Goal: Use online tool/utility

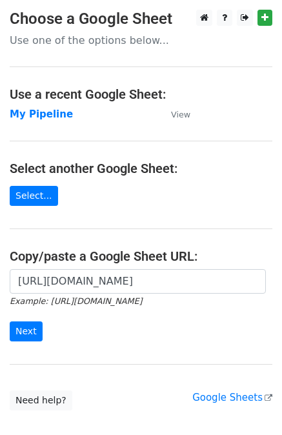
scroll to position [0, 387]
type input "[URL][DOMAIN_NAME]"
drag, startPoint x: 145, startPoint y: 336, endPoint x: 219, endPoint y: 209, distance: 147.2
click at [219, 209] on main "Choose a Google Sheet Use one of the options below... Use a recent Google Sheet…" at bounding box center [141, 210] width 282 height 401
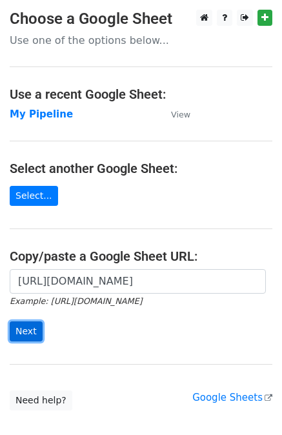
click at [27, 328] on input "Next" at bounding box center [26, 331] width 33 height 20
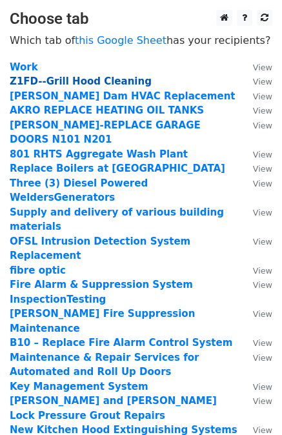
click at [61, 79] on strong "Z1FD--Grill Hood Cleaning" at bounding box center [81, 82] width 142 height 12
